Goal: Use online tool/utility: Use online tool/utility

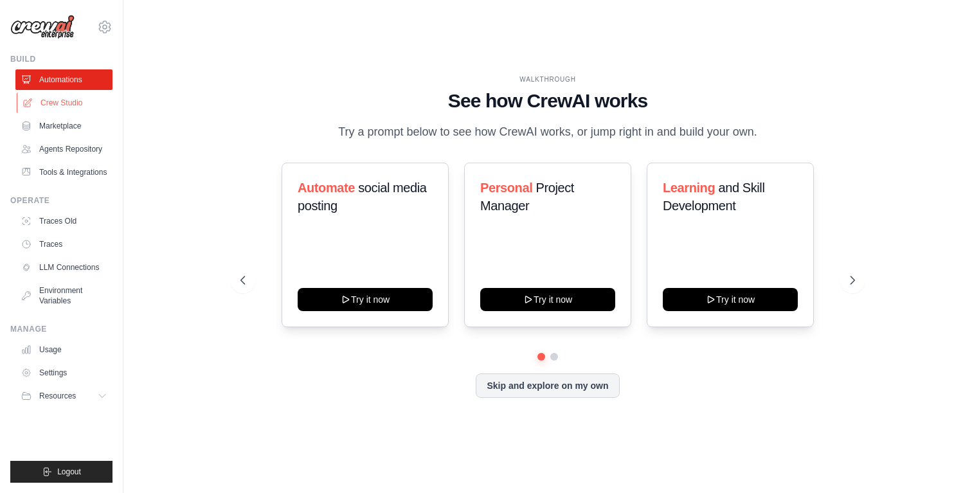
click at [66, 97] on link "Crew Studio" at bounding box center [65, 103] width 97 height 21
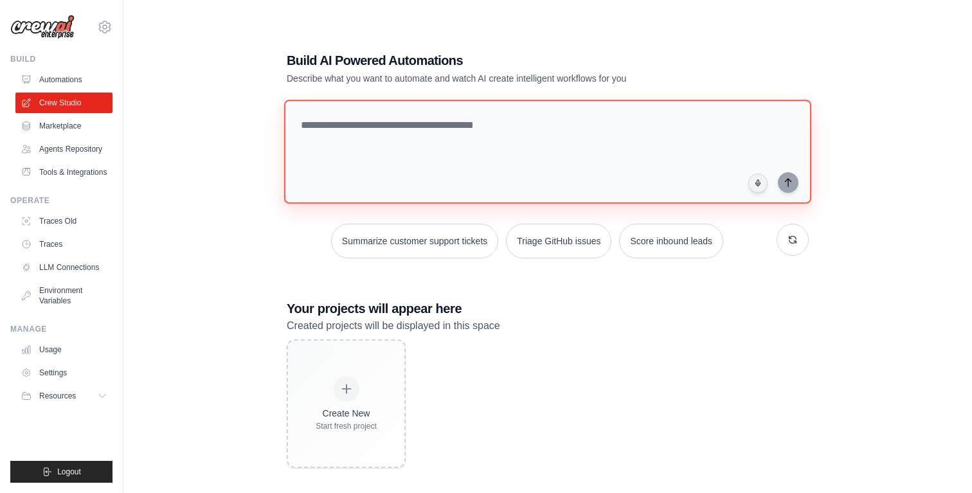
click at [415, 127] on textarea at bounding box center [547, 152] width 527 height 104
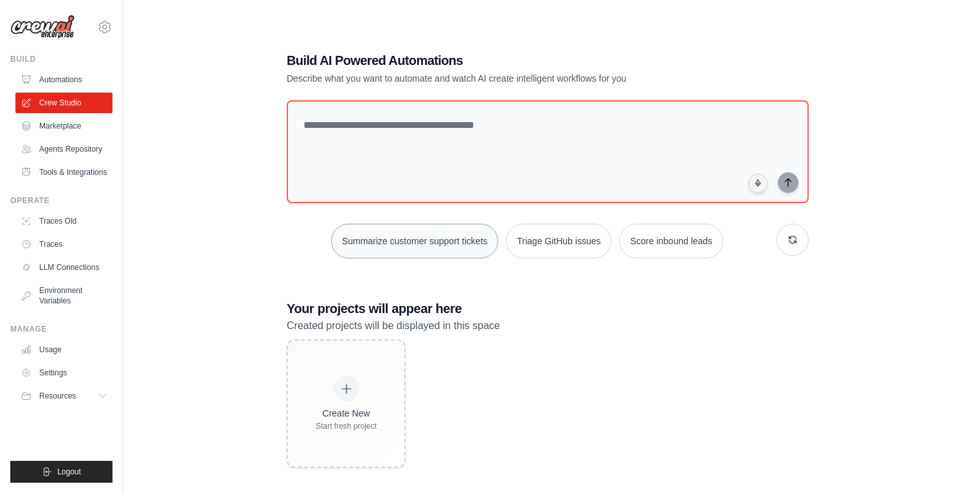
click at [404, 241] on button "Summarize customer support tickets" at bounding box center [414, 241] width 167 height 35
type textarea "**********"
